Goal: Task Accomplishment & Management: Manage account settings

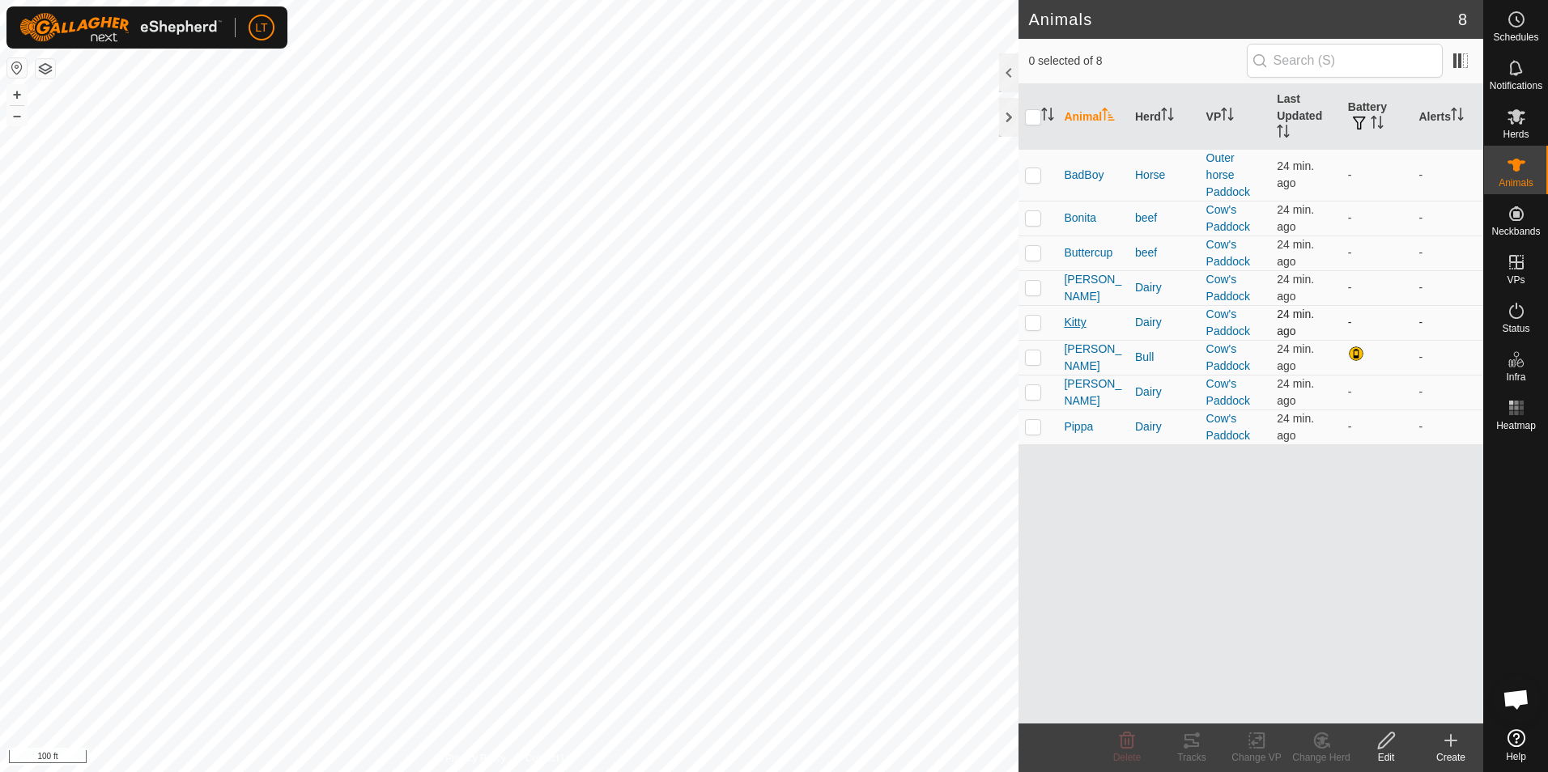
click at [1082, 320] on span "Kitty" at bounding box center [1075, 322] width 22 height 17
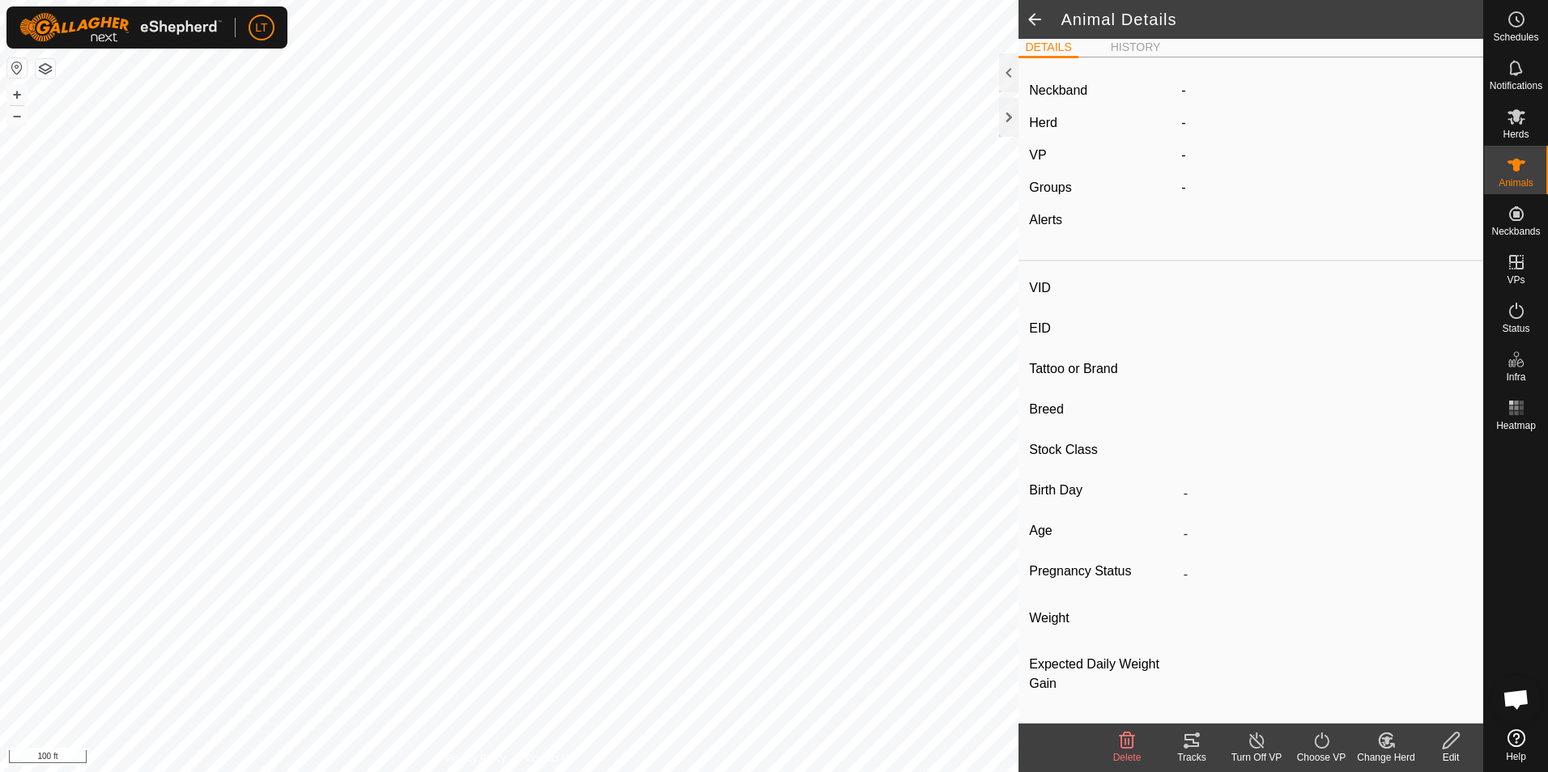
scroll to position [4, 0]
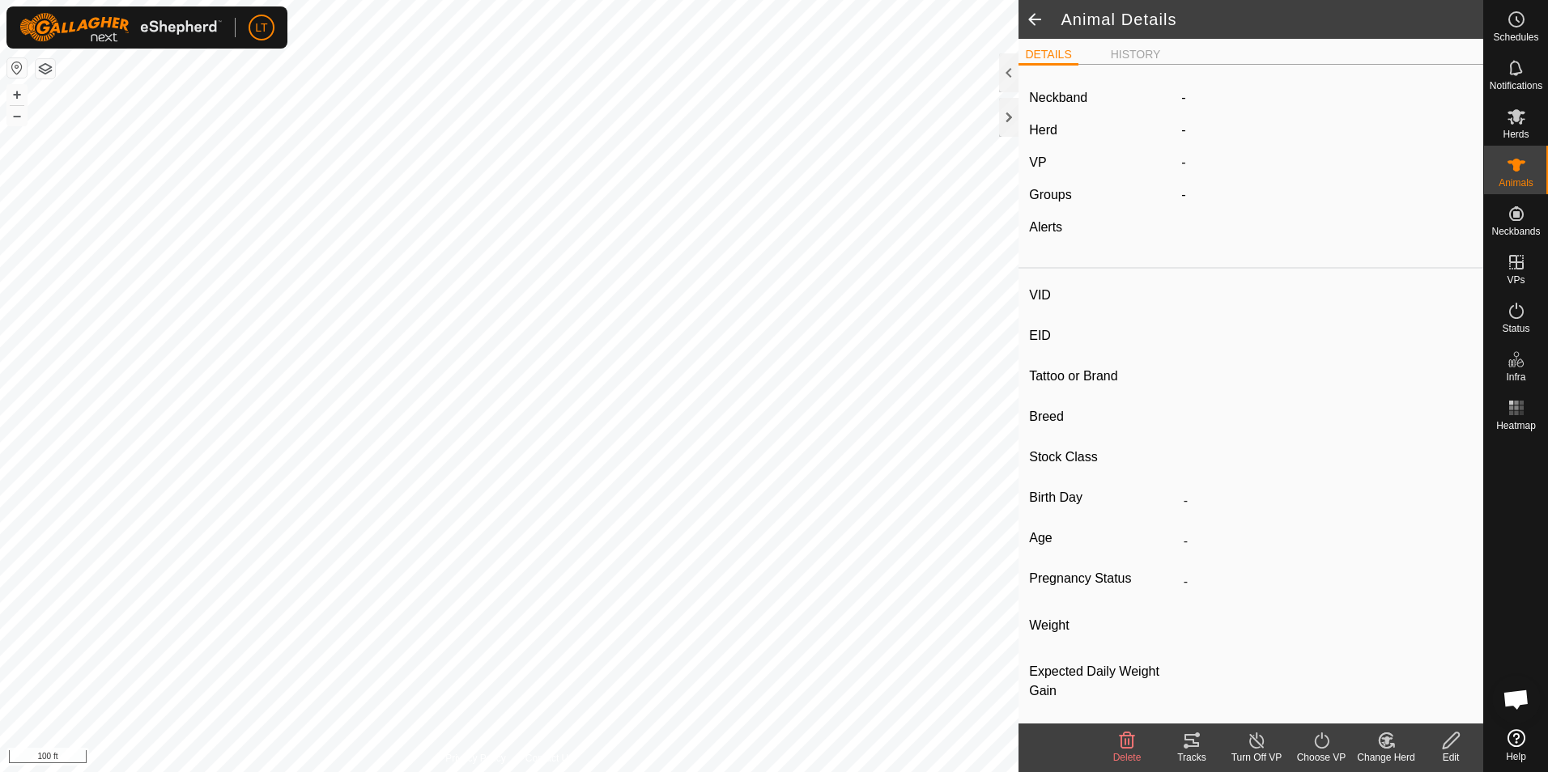
type input "Kitty"
type input "-"
type input "jersey"
type input "-"
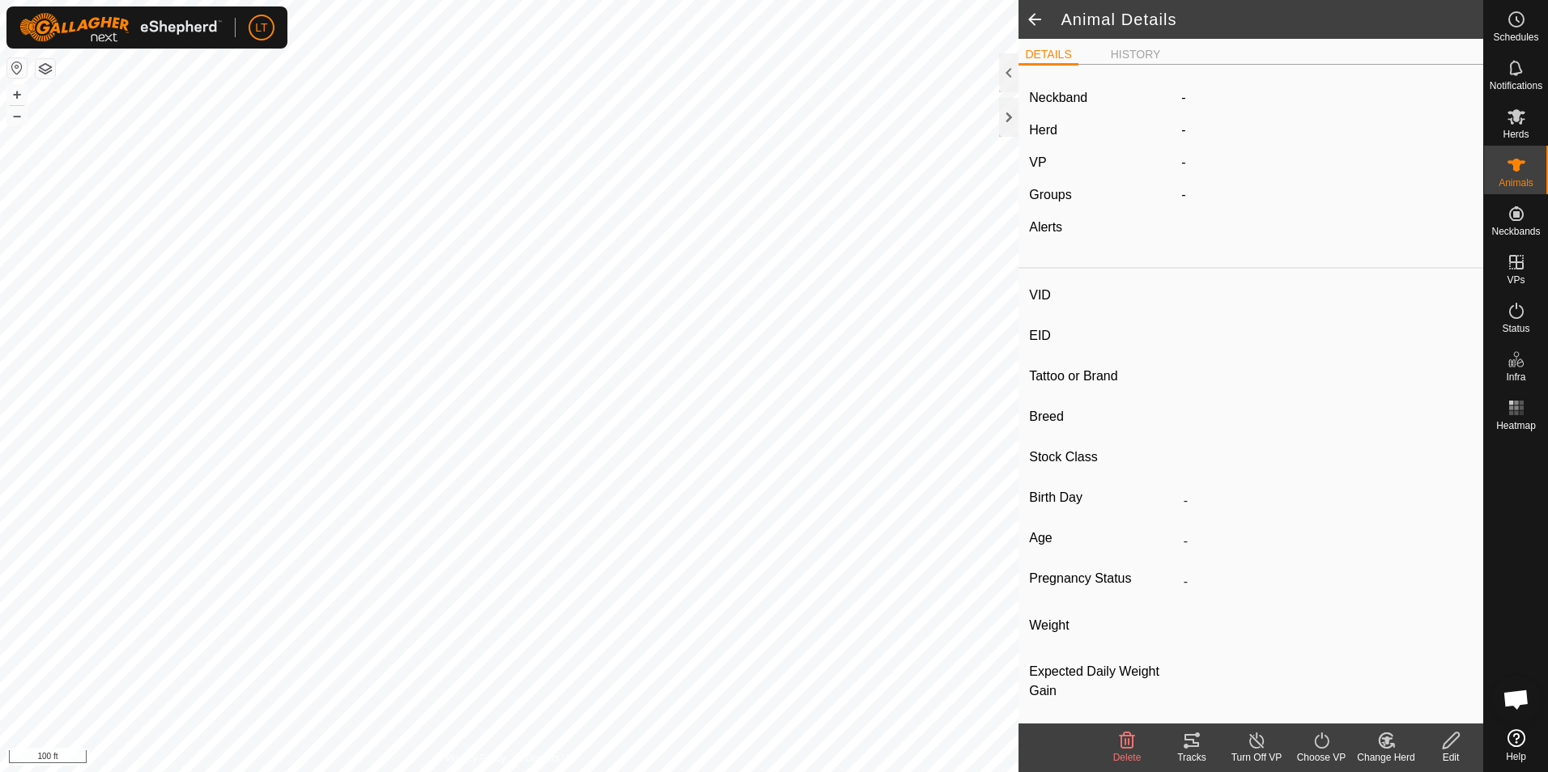
type input "Pregnant"
type input "0 kg"
type input "-"
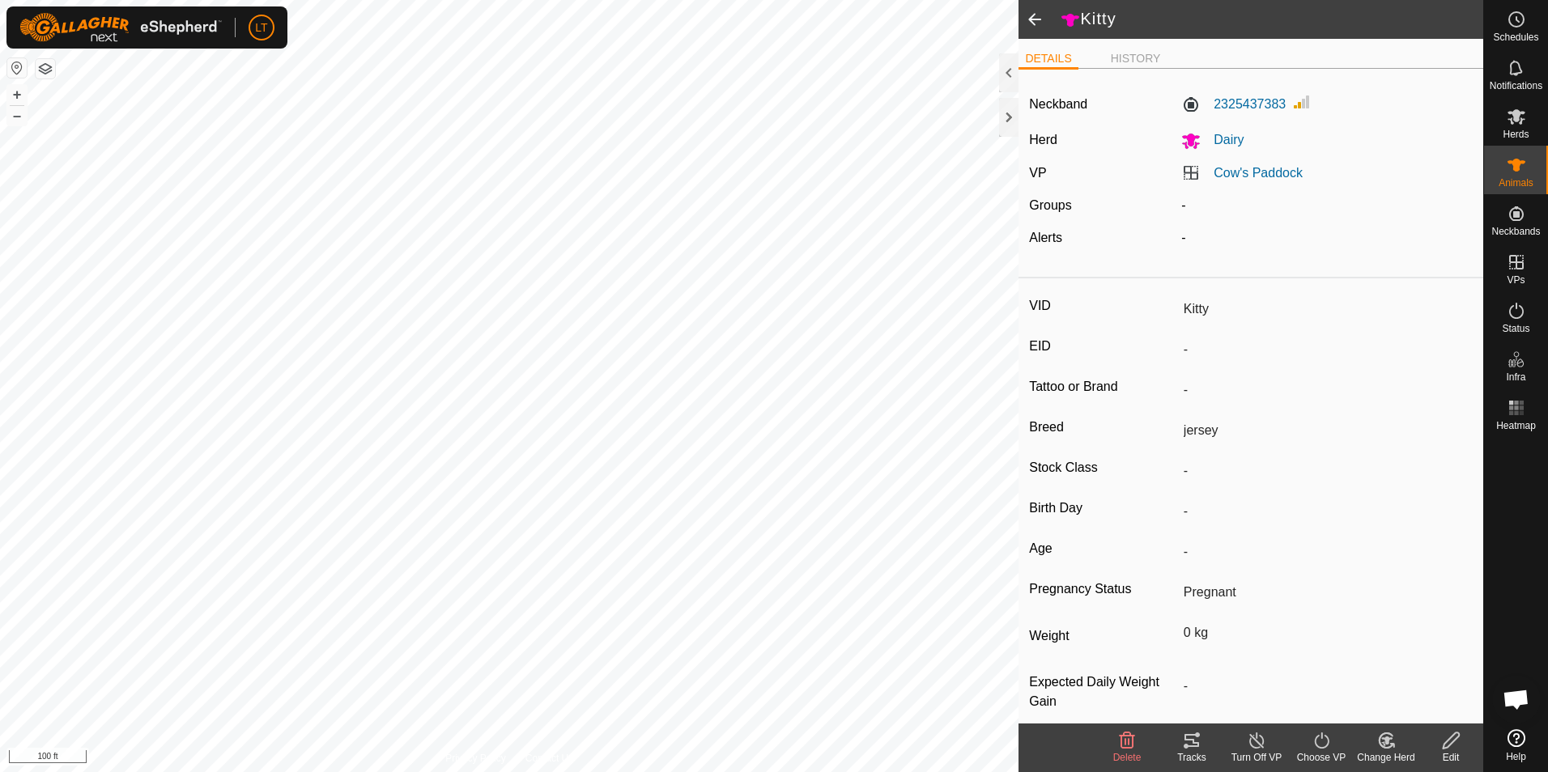
click at [1036, 15] on span at bounding box center [1035, 19] width 32 height 39
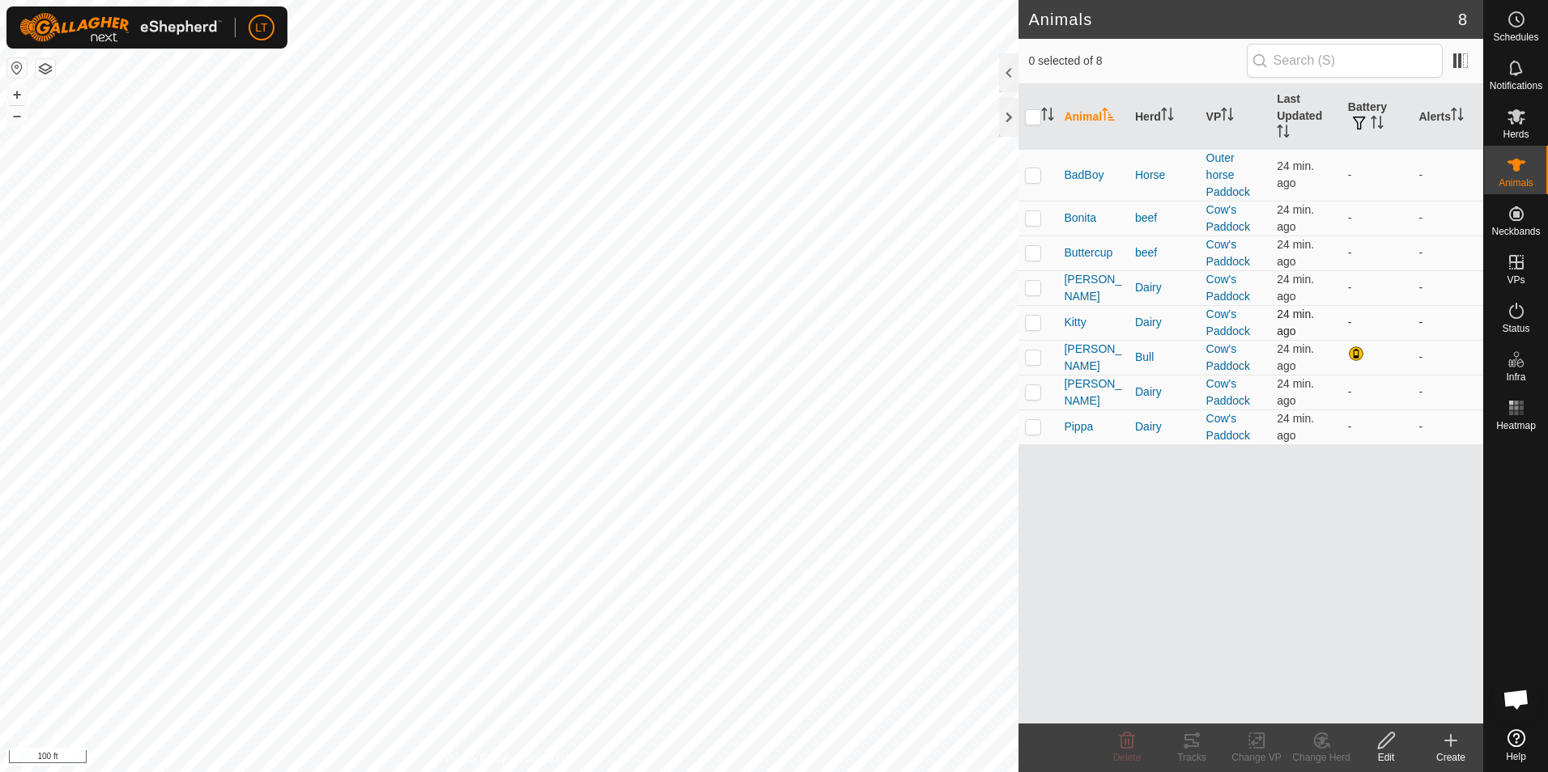
click at [1355, 322] on td "-" at bounding box center [1377, 322] width 71 height 35
click at [1363, 119] on span "button" at bounding box center [1359, 123] width 13 height 13
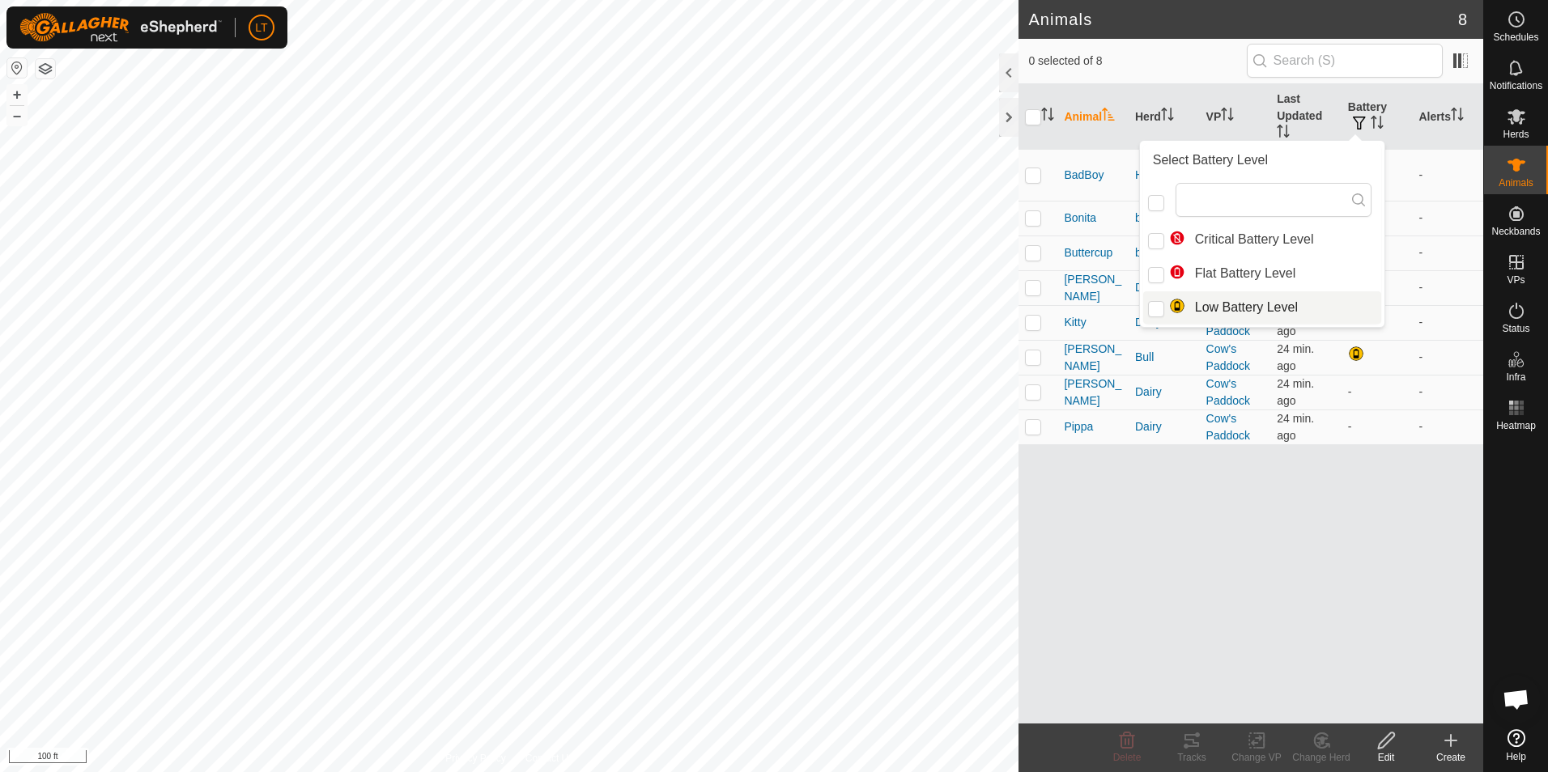
click at [1258, 586] on div "Animal Herd VP Last Updated Battery Alerts BadBoy Horse Outer horse Paddock 24 …" at bounding box center [1251, 404] width 465 height 640
